Goal: Information Seeking & Learning: Learn about a topic

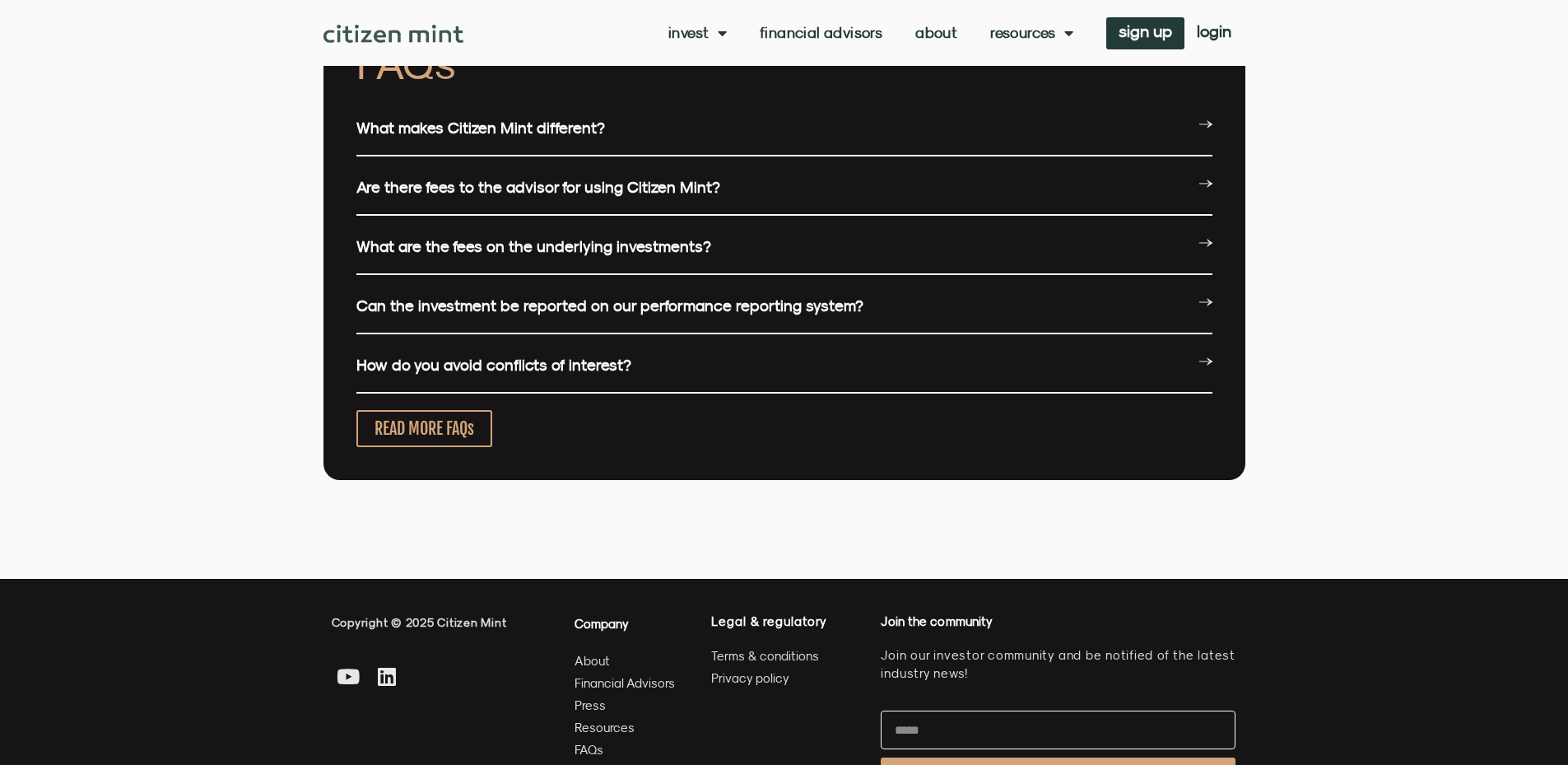
scroll to position [4035, 0]
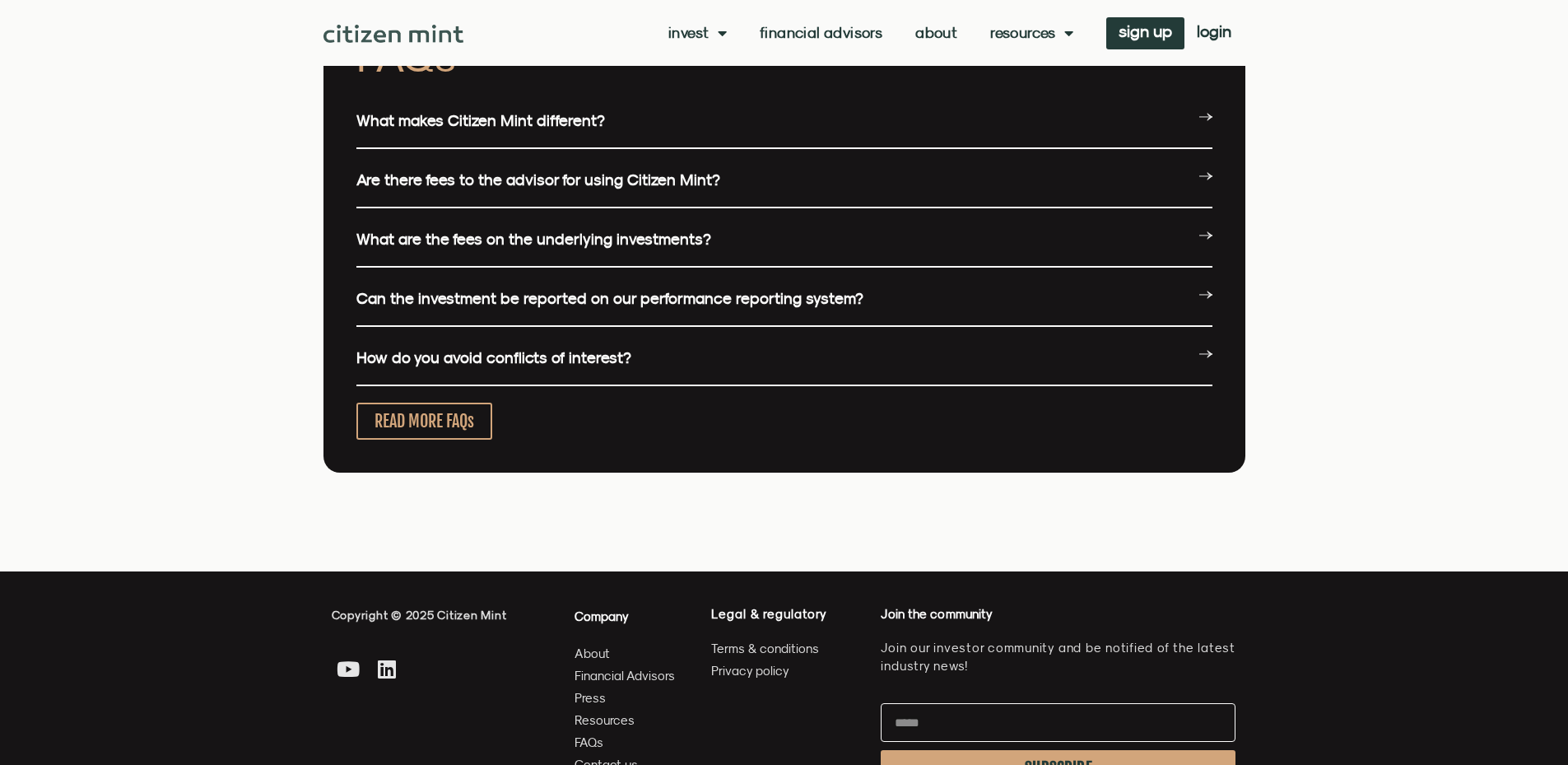
click at [844, 32] on link "Financial Advisors" at bounding box center [821, 33] width 123 height 16
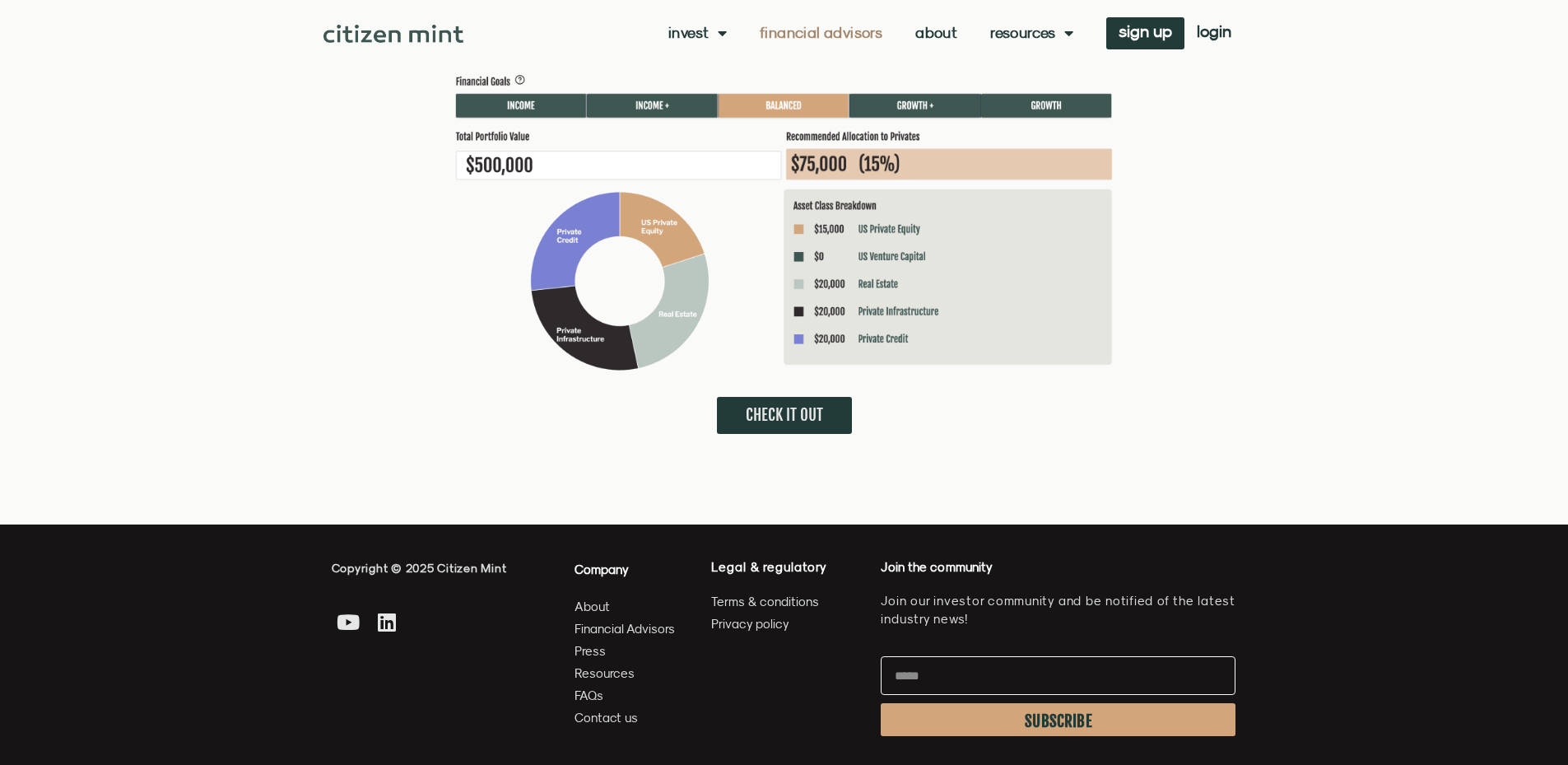
scroll to position [4364, 0]
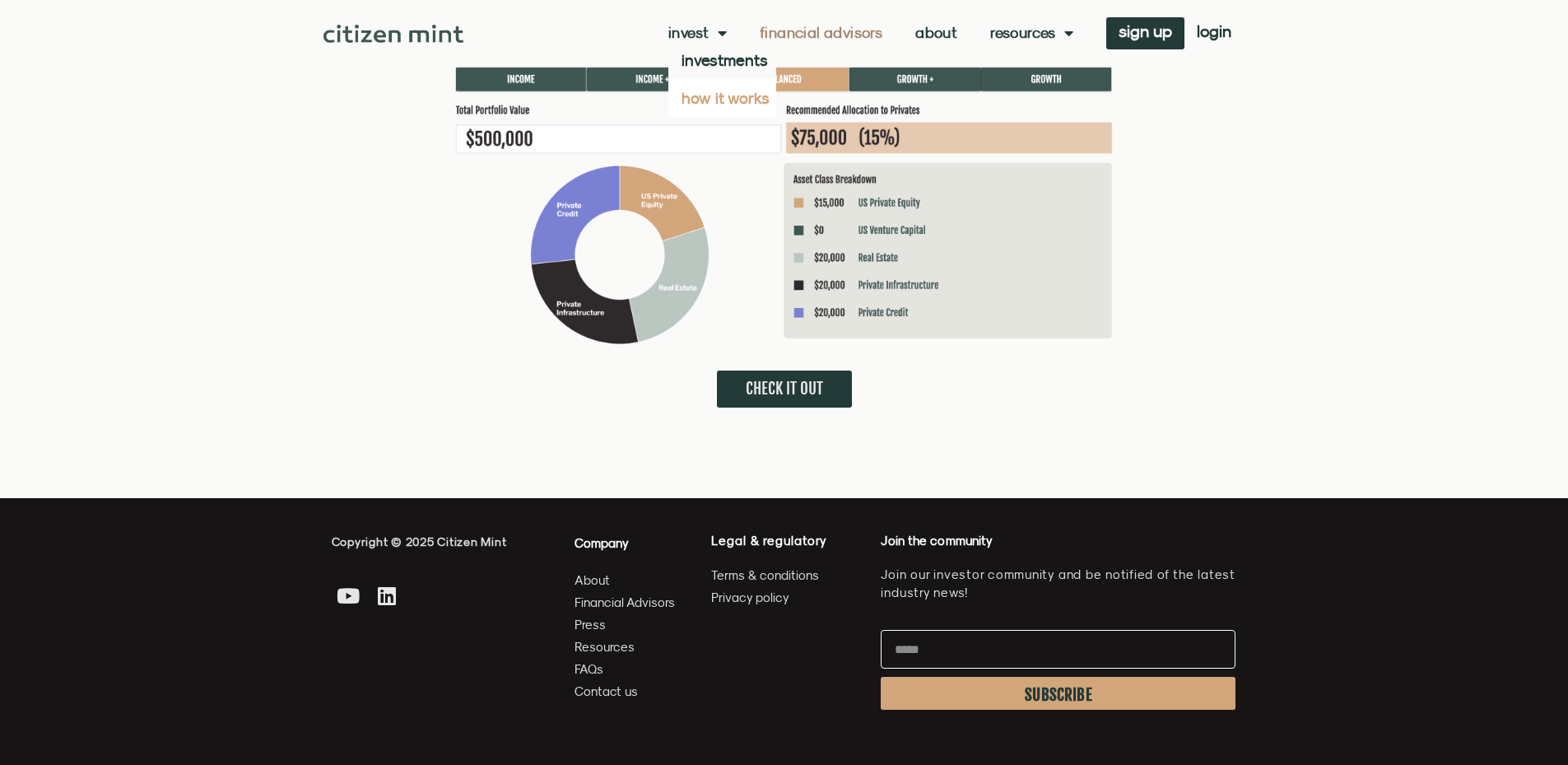
click at [715, 100] on link "how it works" at bounding box center [721, 98] width 108 height 38
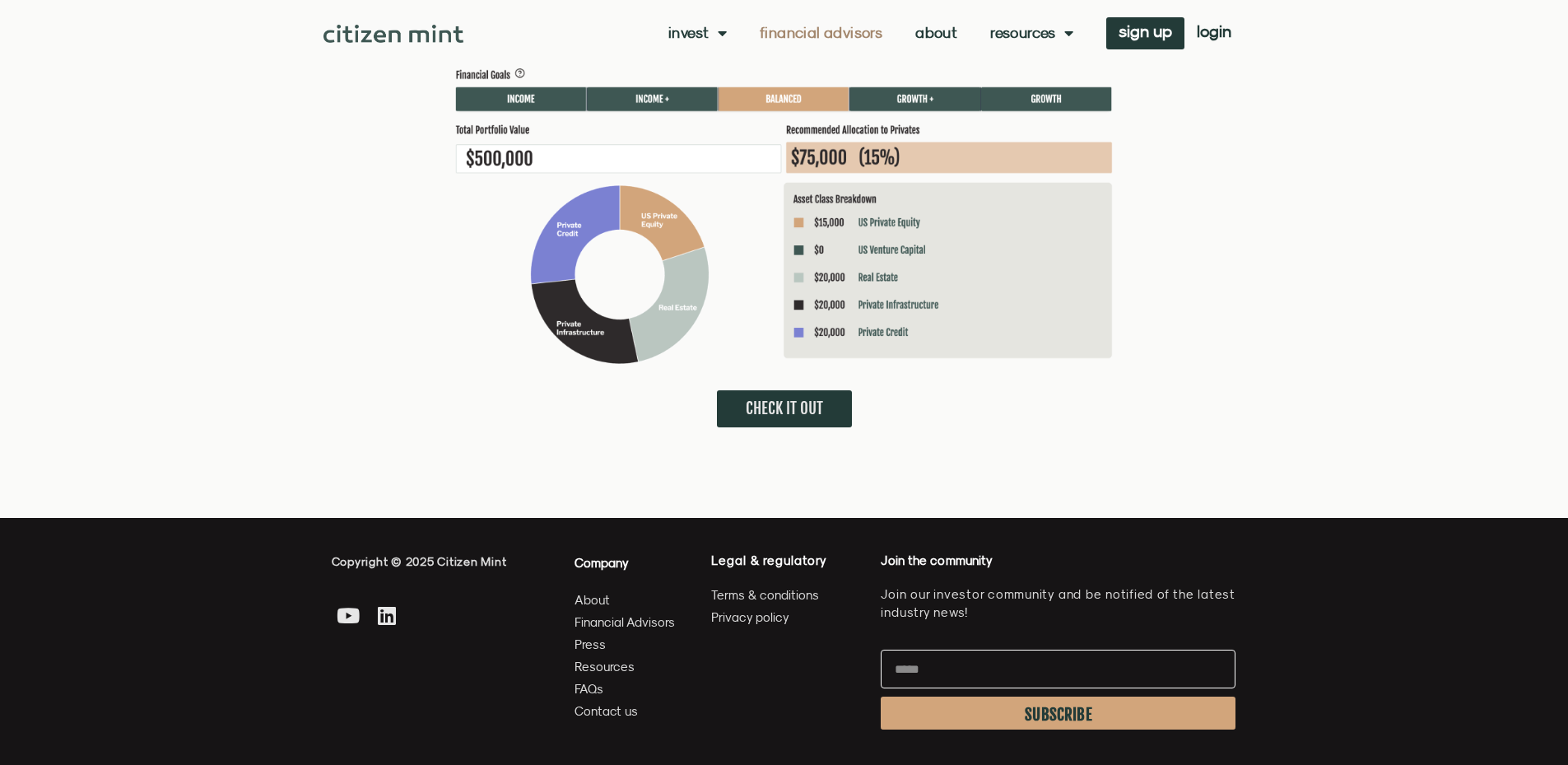
scroll to position [4323, 0]
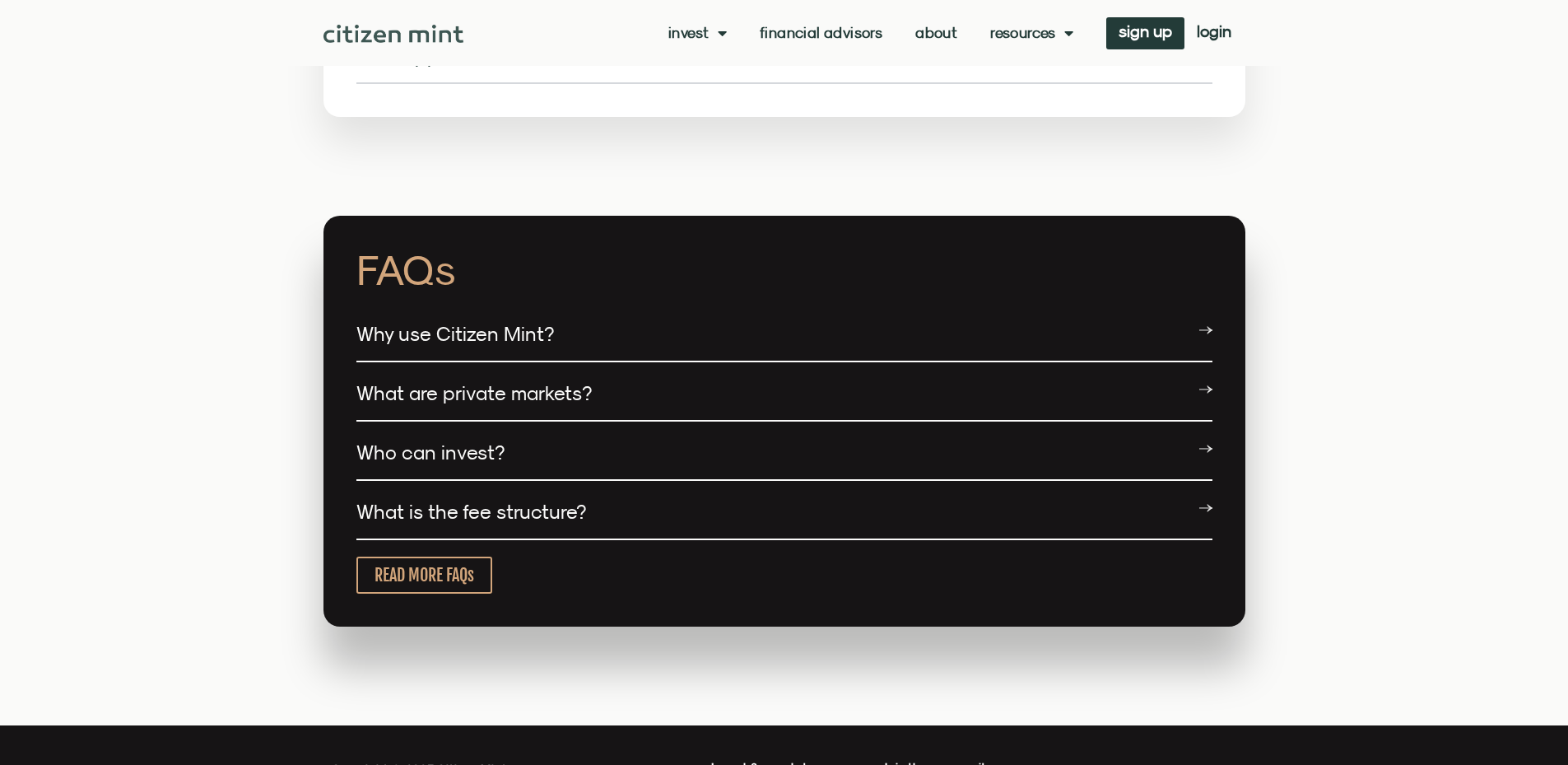
scroll to position [3088, 0]
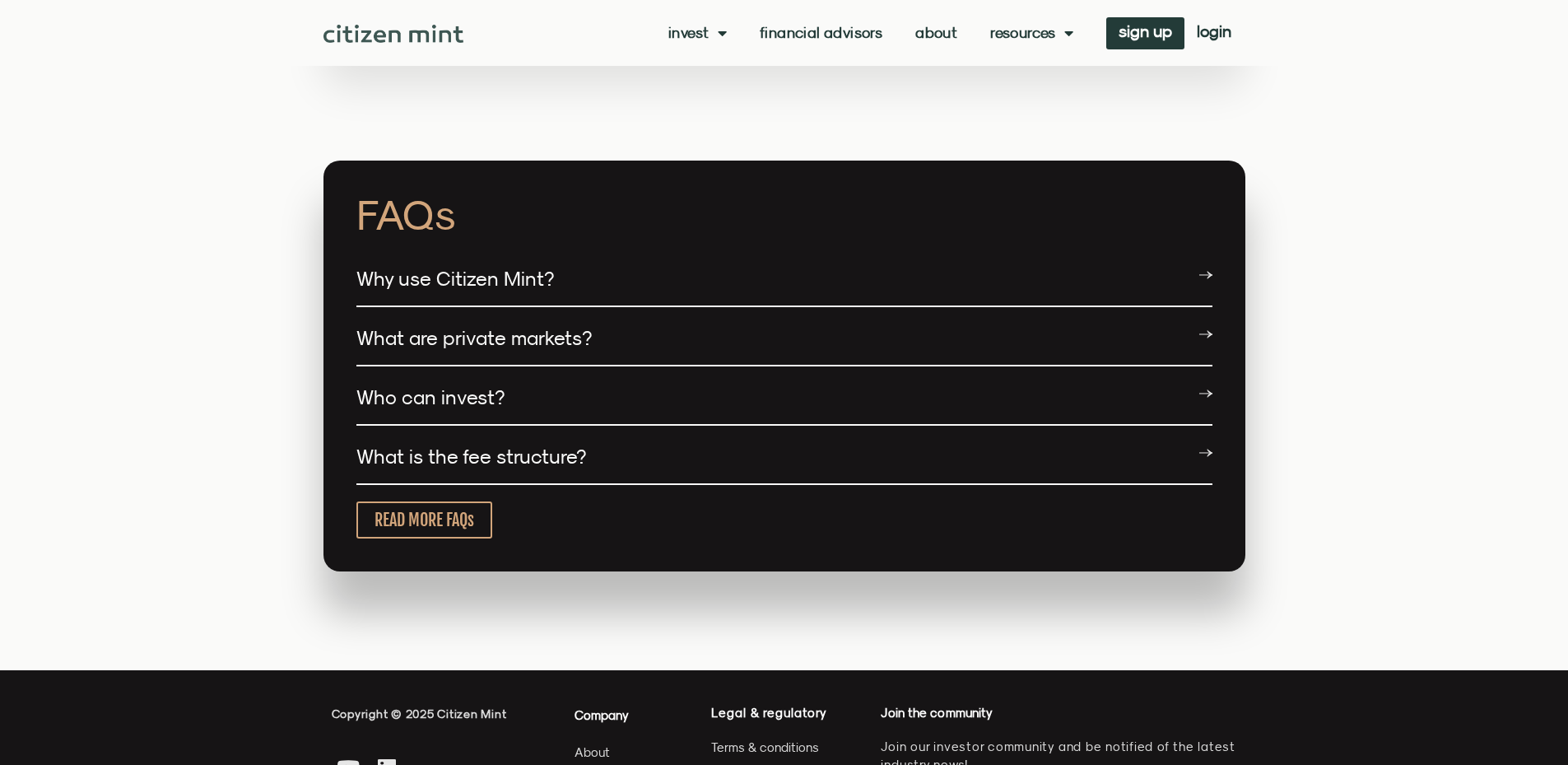
click at [764, 435] on div "What is the fee structure?" at bounding box center [784, 458] width 856 height 55
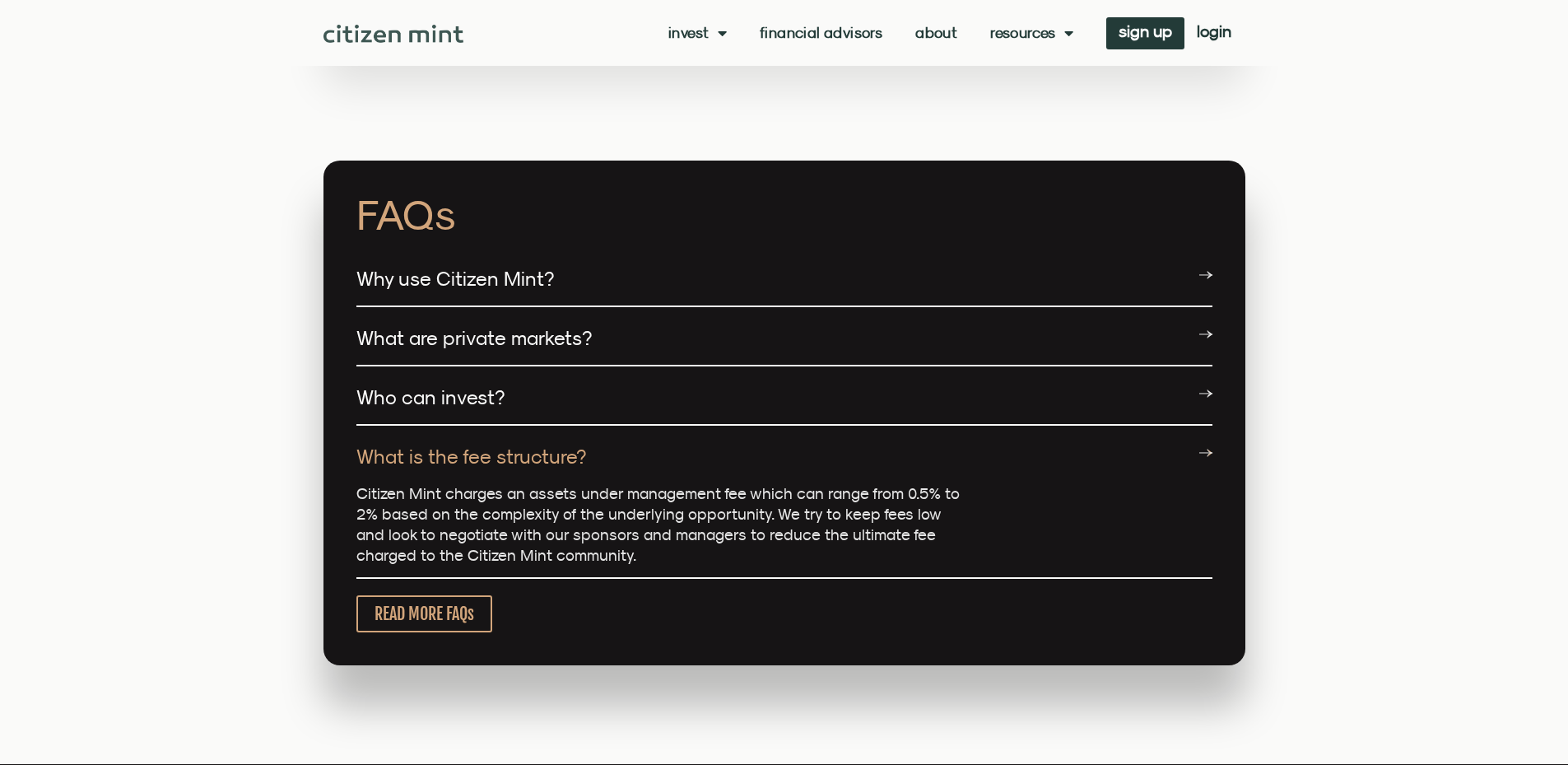
click at [771, 378] on div "Who can invest?" at bounding box center [784, 398] width 856 height 55
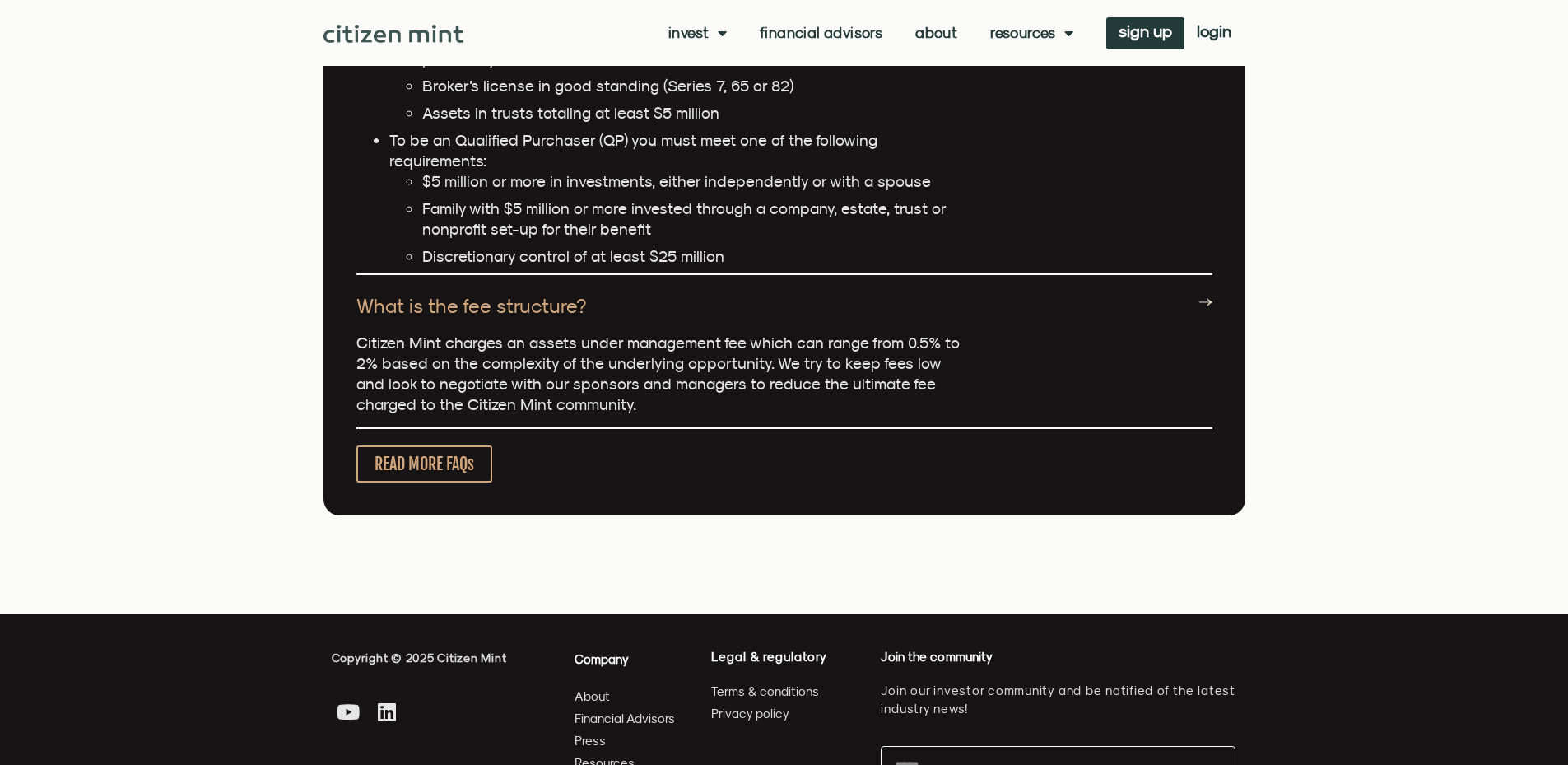
scroll to position [3625, 0]
